Goal: Task Accomplishment & Management: Manage account settings

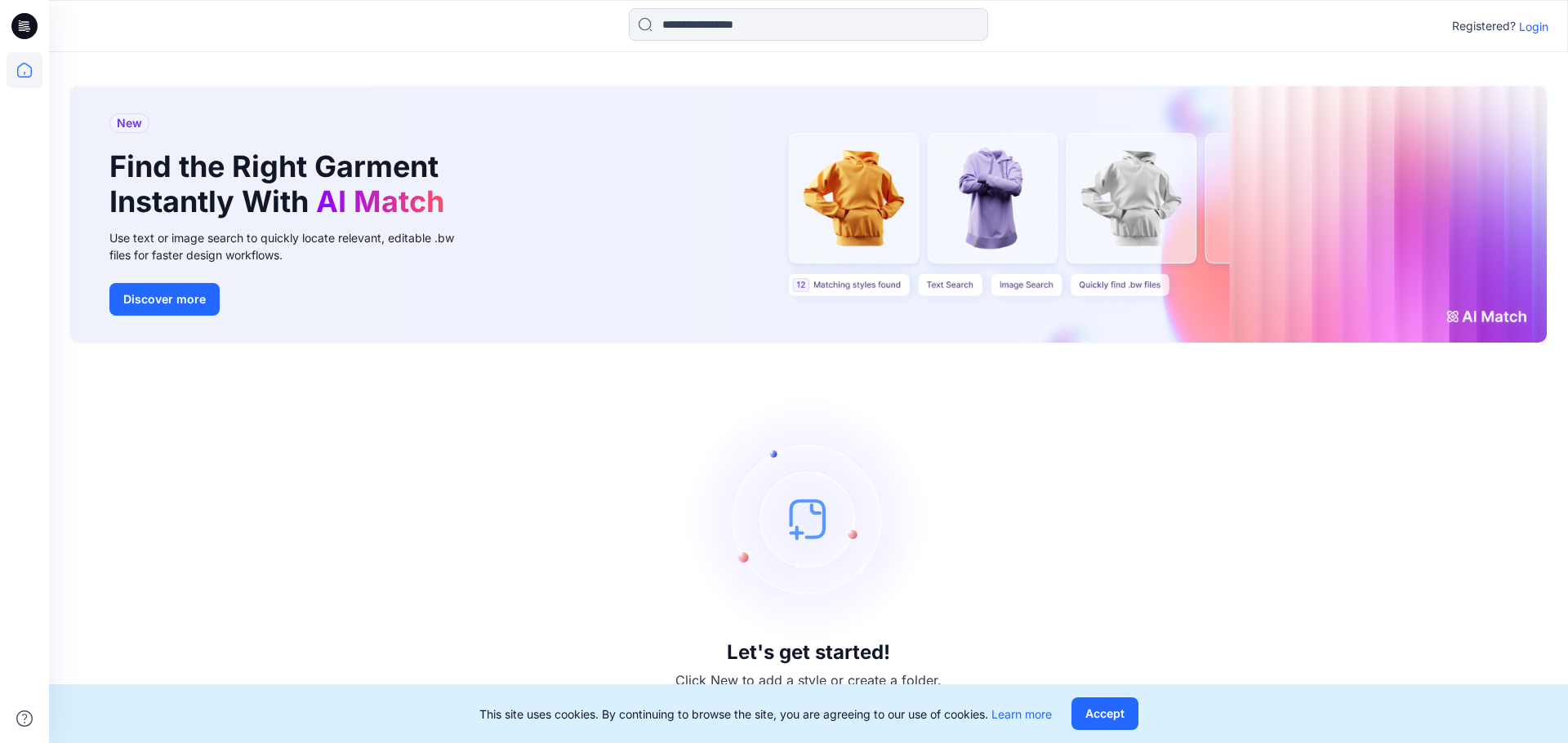
click at [28, 30] on icon at bounding box center [24, 25] width 26 height 26
click at [1106, 708] on button "Accept" at bounding box center [1104, 714] width 67 height 32
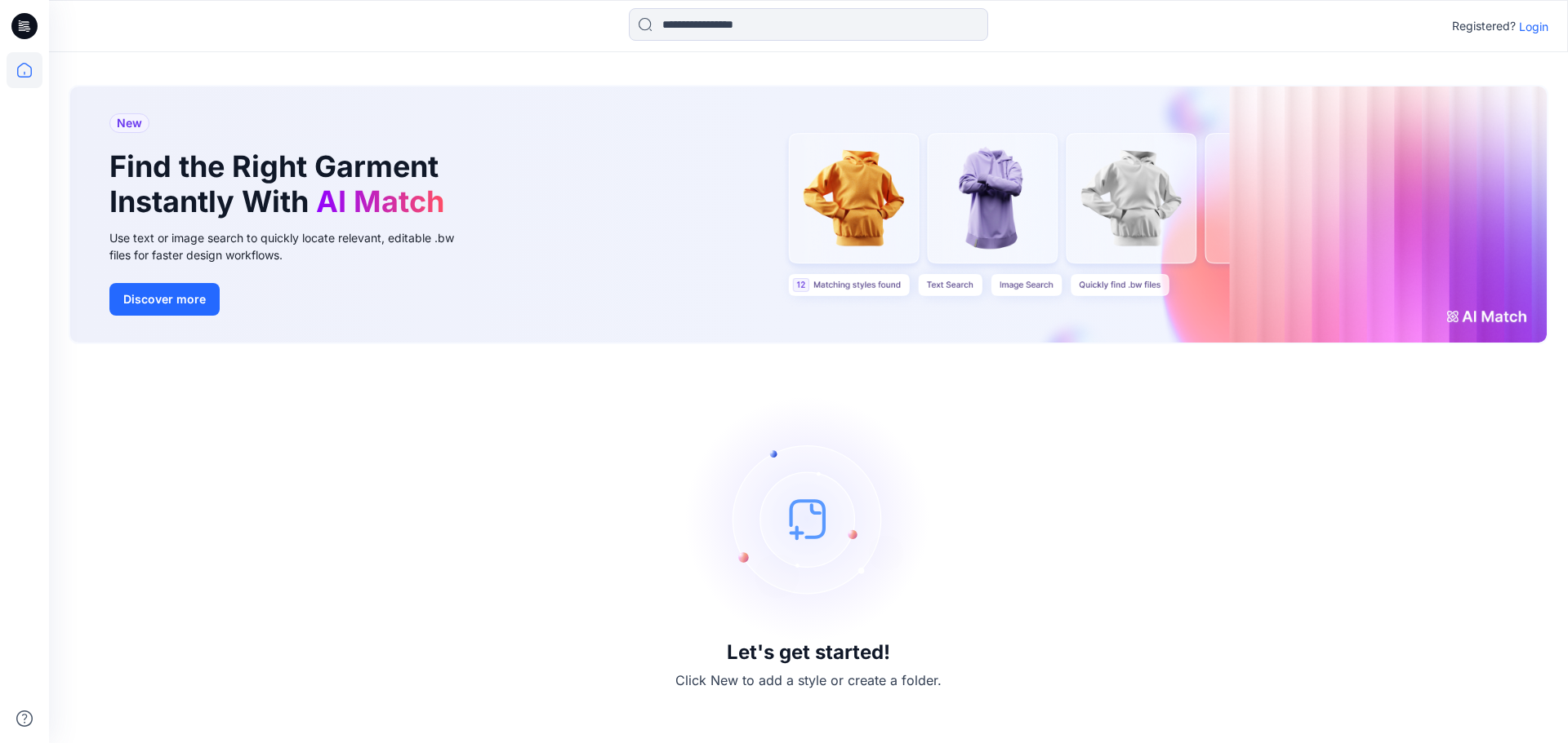
click at [1533, 22] on p "Login" at bounding box center [1533, 26] width 29 height 18
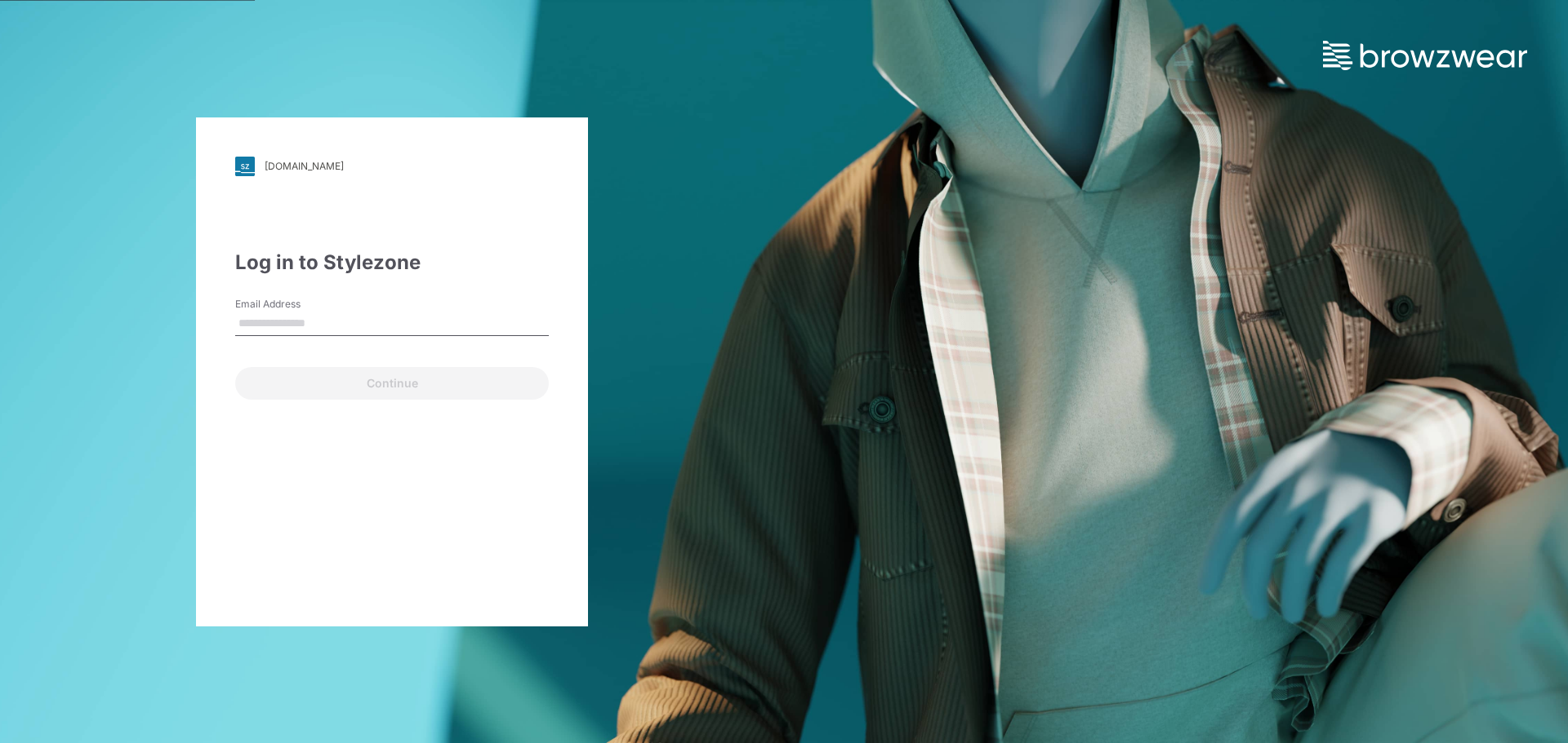
type input "**********"
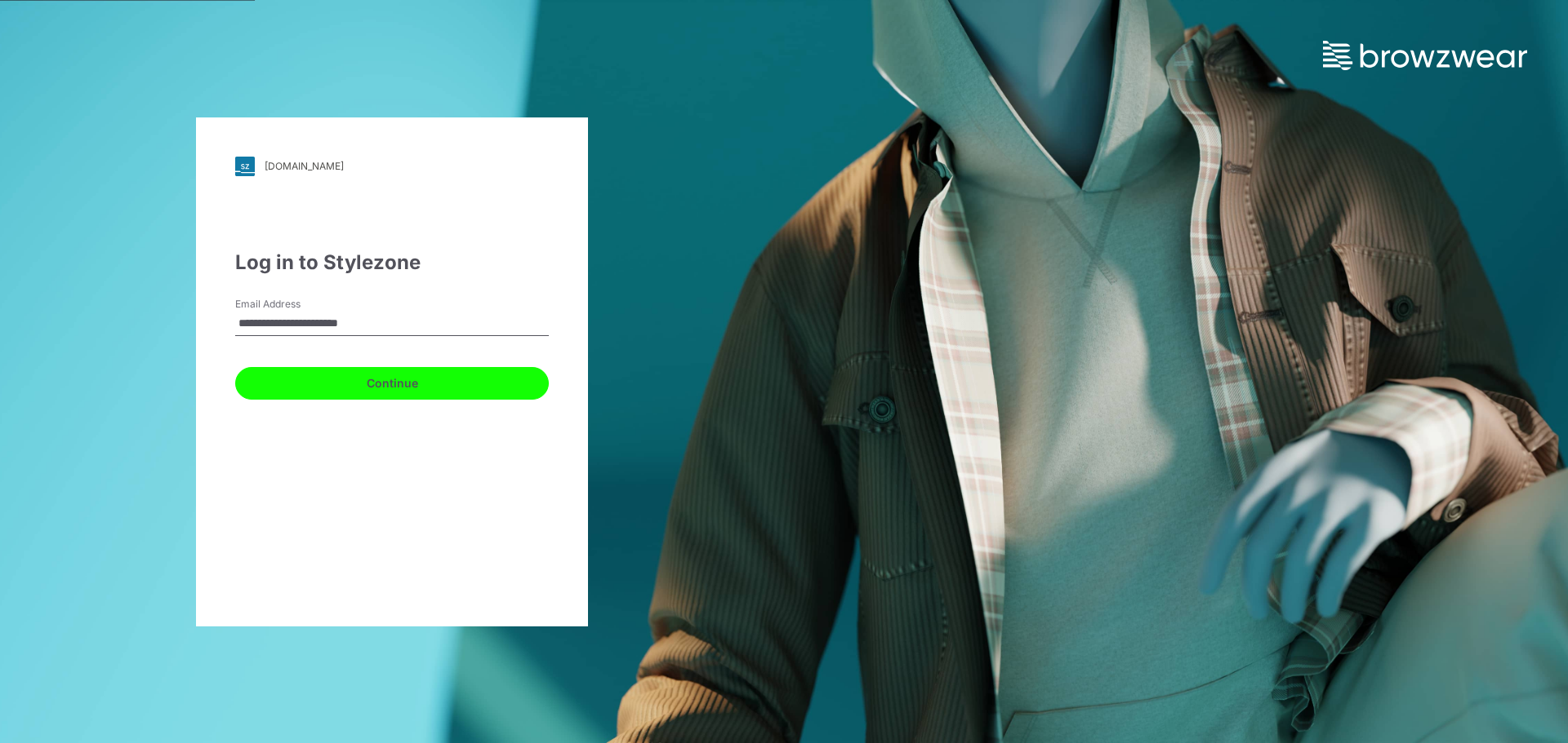
click at [413, 391] on button "Continue" at bounding box center [392, 383] width 314 height 32
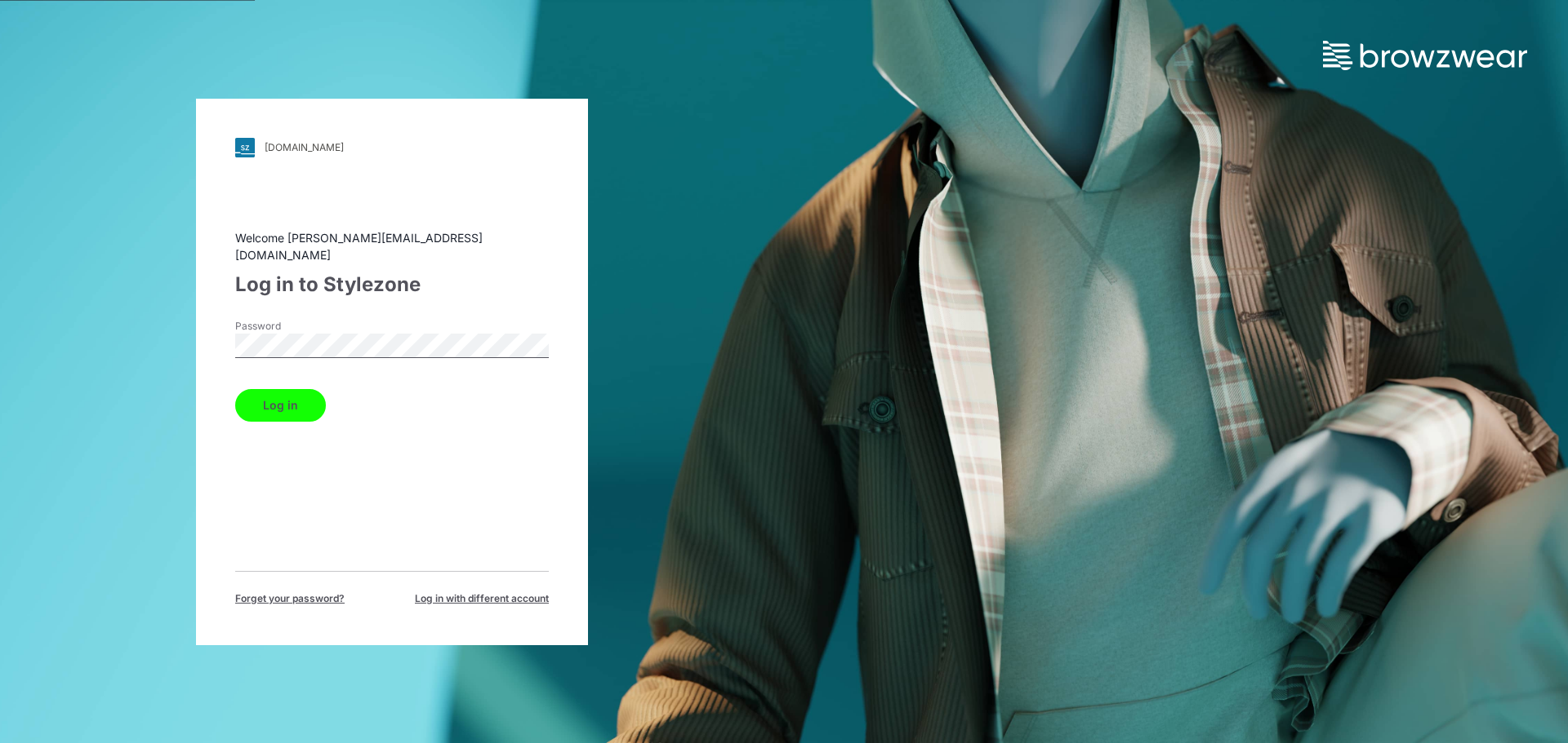
click at [264, 400] on button "Log in" at bounding box center [280, 405] width 91 height 32
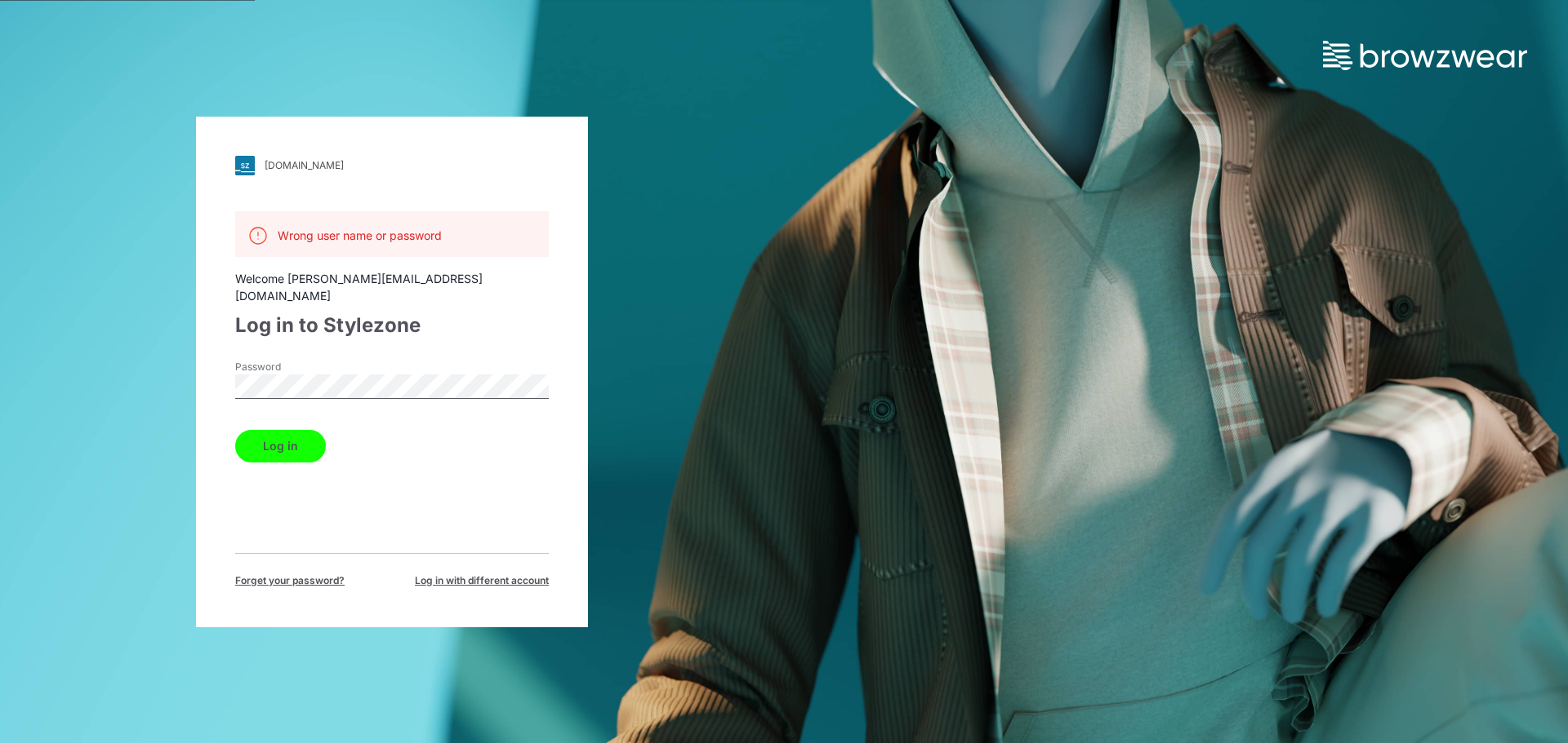
click at [179, 342] on div "[DOMAIN_NAME] Loading... Wrong user name or password Welcome [PERSON_NAME][EMAI…" at bounding box center [392, 371] width 784 height 743
click at [261, 434] on button "Log in" at bounding box center [280, 445] width 91 height 32
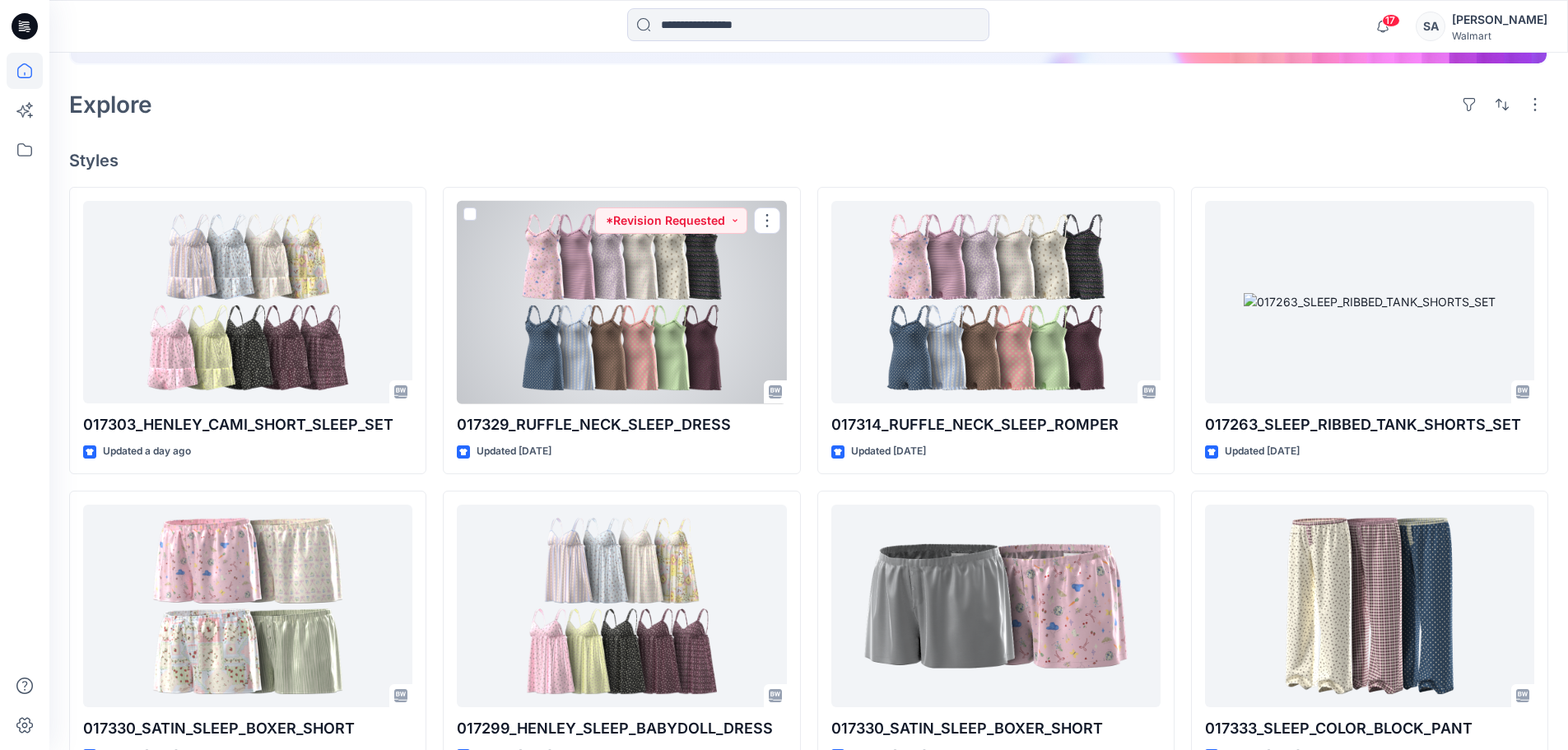
scroll to position [336, 0]
